Goal: Book appointment/travel/reservation

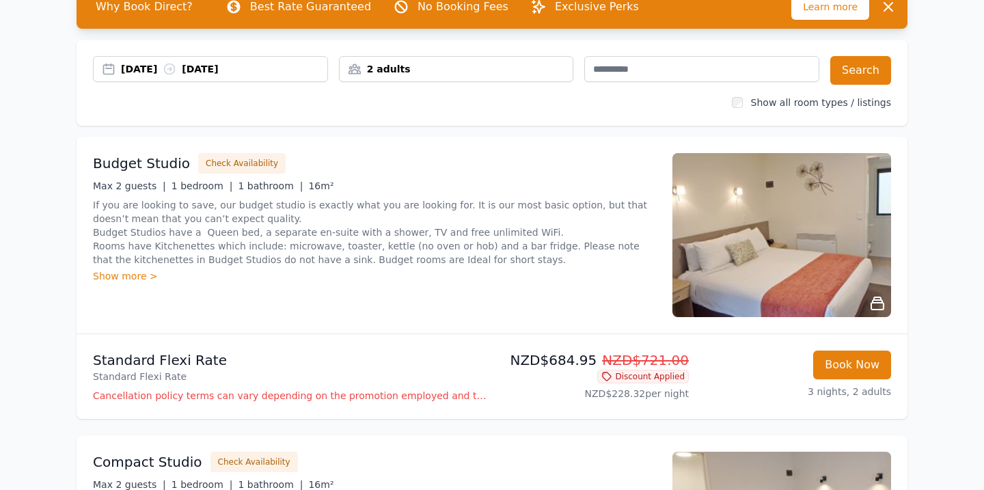
scroll to position [28, 0]
